Goal: Task Accomplishment & Management: Manage account settings

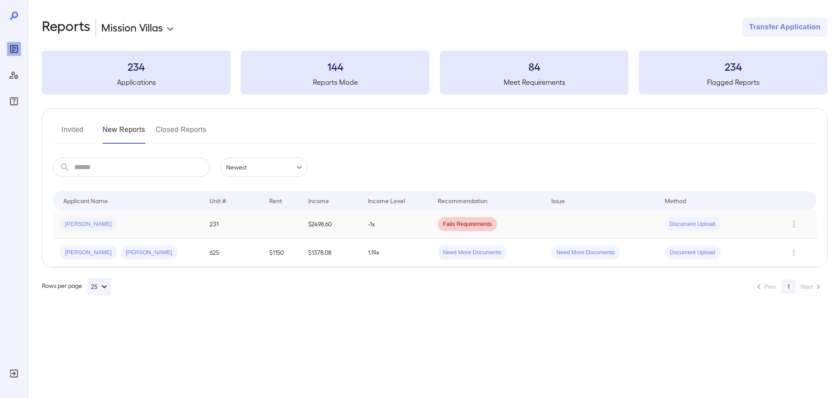
click at [413, 222] on td "-1x" at bounding box center [396, 224] width 70 height 28
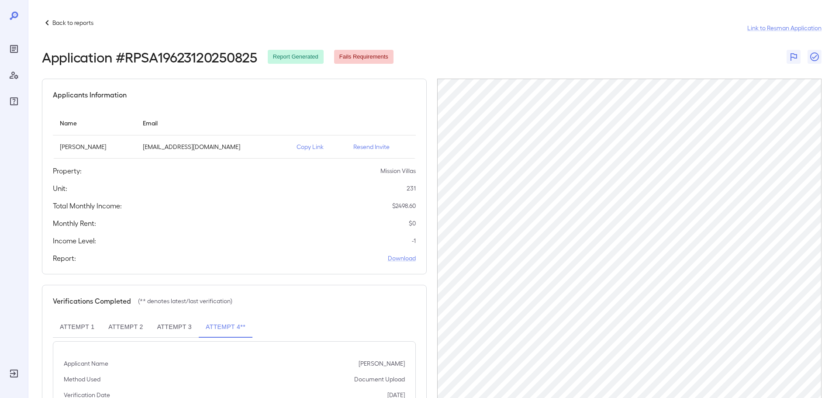
click at [48, 21] on icon at bounding box center [47, 22] width 10 height 10
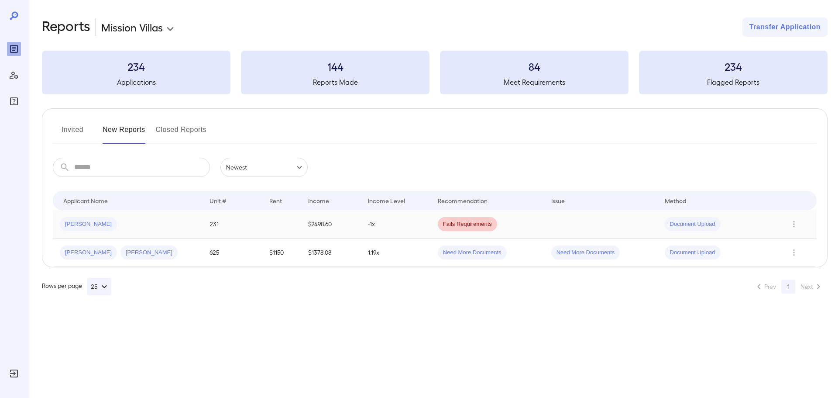
click at [410, 229] on td "-1x" at bounding box center [396, 224] width 70 height 28
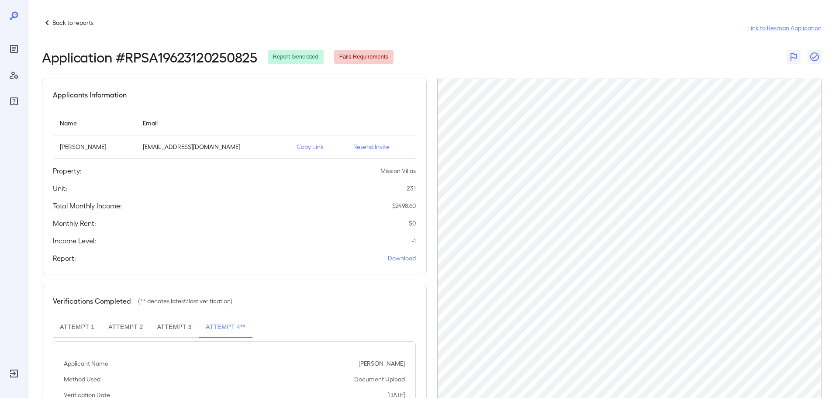
click at [47, 17] on div "Back to reports Link to Resman Application Application # RPSA19623120250825 Rep…" at bounding box center [430, 243] width 804 height 486
click at [49, 20] on icon at bounding box center [47, 22] width 10 height 10
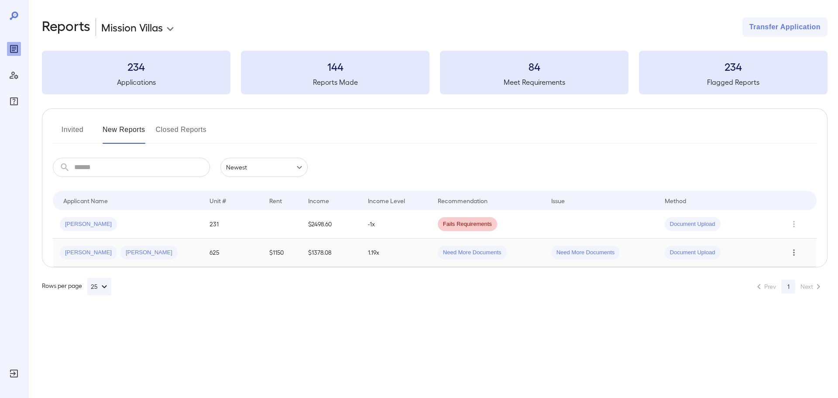
click at [793, 252] on icon "Row Actions" at bounding box center [795, 252] width 10 height 10
click at [801, 310] on li "Close Report" at bounding box center [796, 312] width 69 height 14
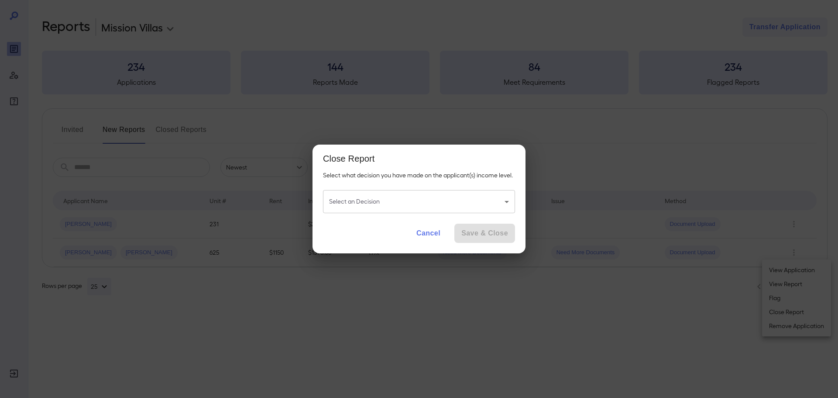
click at [452, 201] on body "**********" at bounding box center [419, 199] width 838 height 398
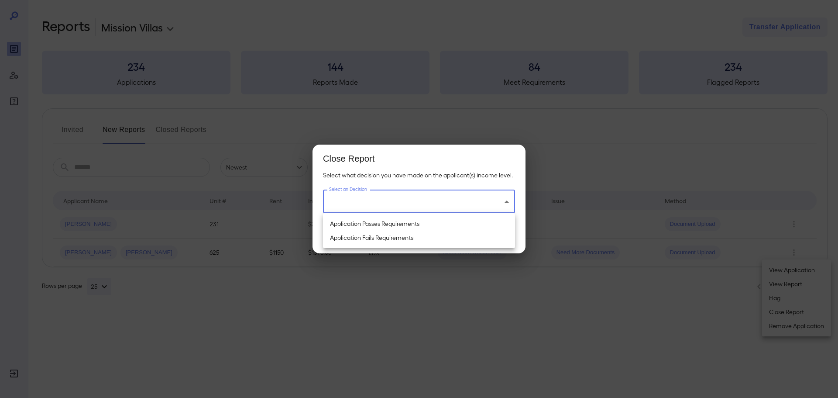
click at [441, 235] on li "Application Fails Requirements" at bounding box center [419, 238] width 192 height 14
type input "**********"
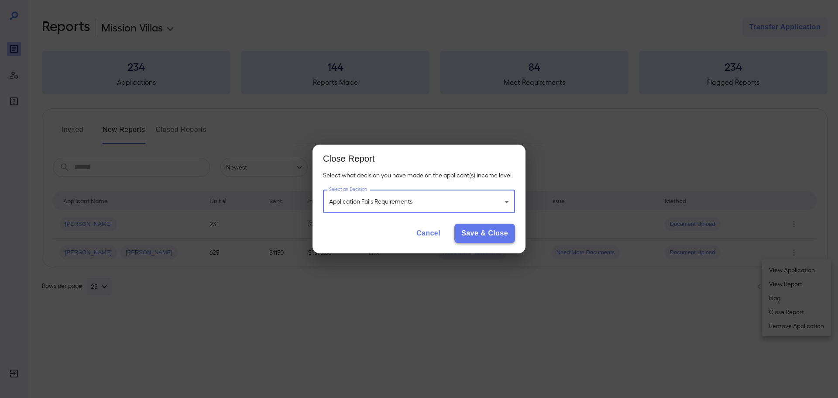
click at [479, 231] on button "Save & Close" at bounding box center [485, 233] width 61 height 19
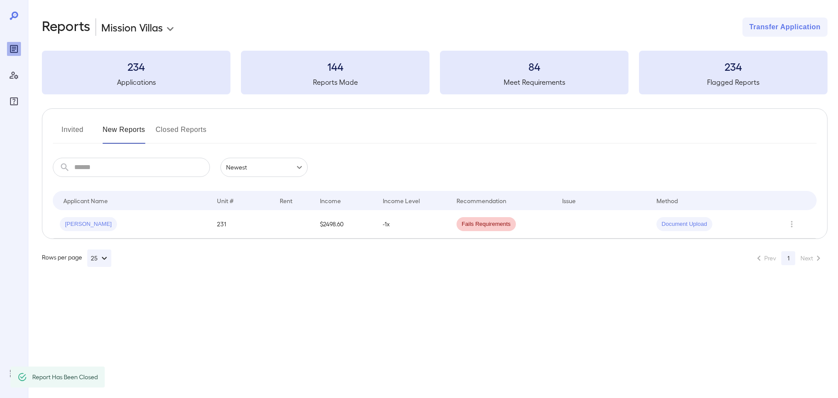
drag, startPoint x: 539, startPoint y: 291, endPoint x: 376, endPoint y: 285, distance: 163.4
click at [538, 291] on div "**********" at bounding box center [419, 199] width 838 height 398
click at [444, 227] on td "-1x" at bounding box center [413, 224] width 74 height 28
click at [459, 229] on div "Fails Requirements" at bounding box center [486, 224] width 59 height 14
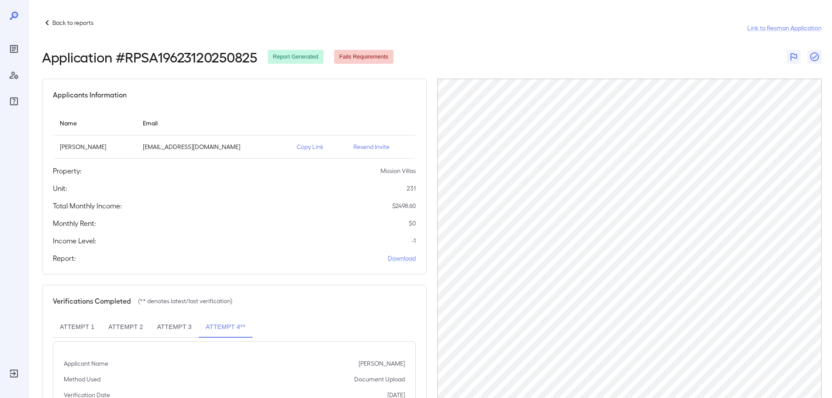
click at [45, 23] on icon at bounding box center [46, 22] width 3 height 5
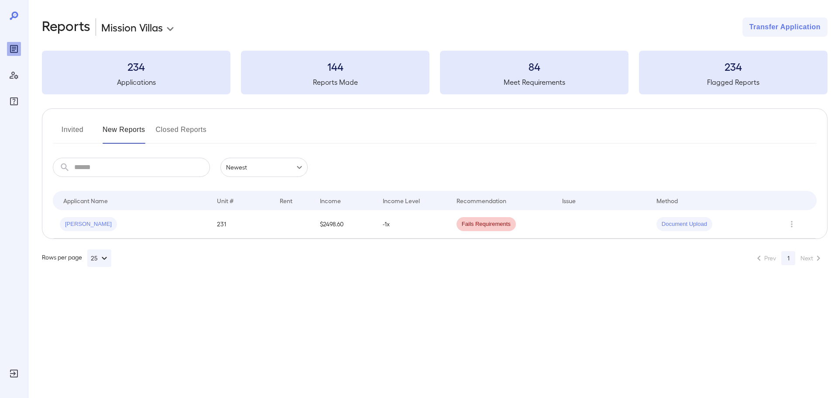
click at [174, 125] on button "Closed Reports" at bounding box center [181, 133] width 51 height 21
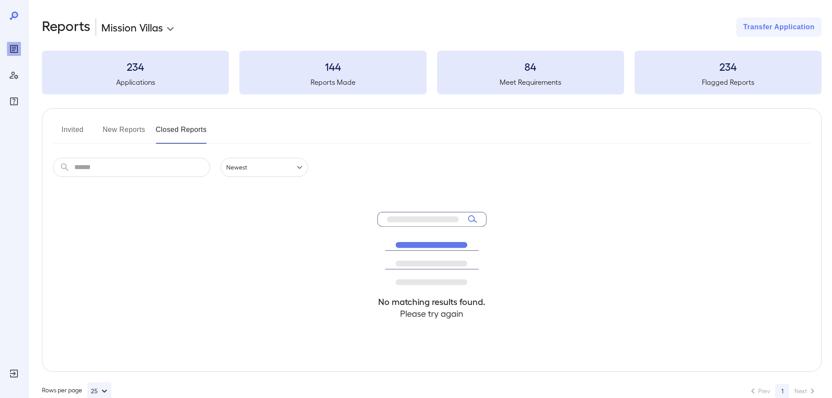
click at [76, 128] on button "Invited" at bounding box center [72, 133] width 39 height 21
click at [130, 130] on button "New Reports" at bounding box center [124, 133] width 43 height 21
